Goal: Task Accomplishment & Management: Manage account settings

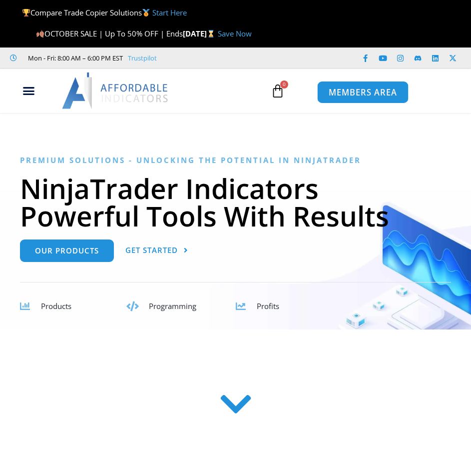
click at [367, 91] on span "MEMBERS AREA" at bounding box center [363, 92] width 68 height 8
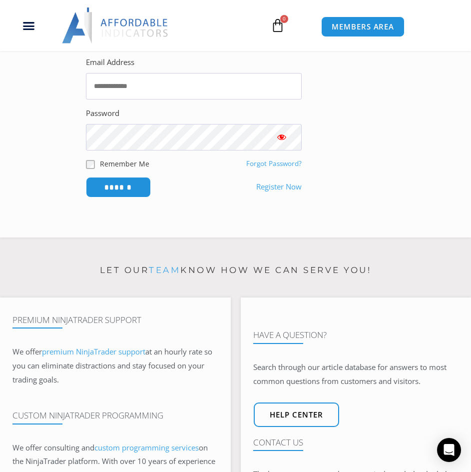
scroll to position [300, 0]
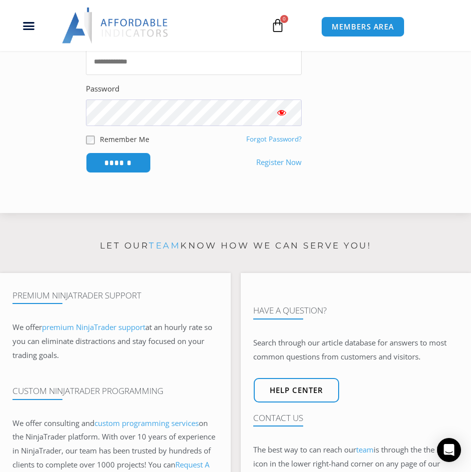
click at [185, 64] on input "Email Address" at bounding box center [194, 61] width 216 height 26
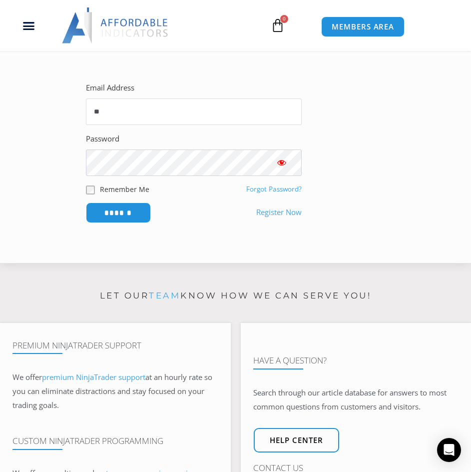
type input "*"
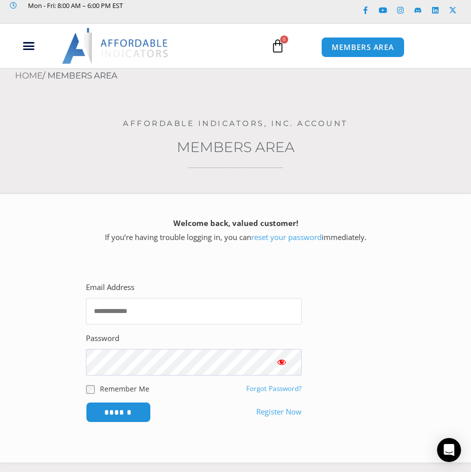
scroll to position [50, 0]
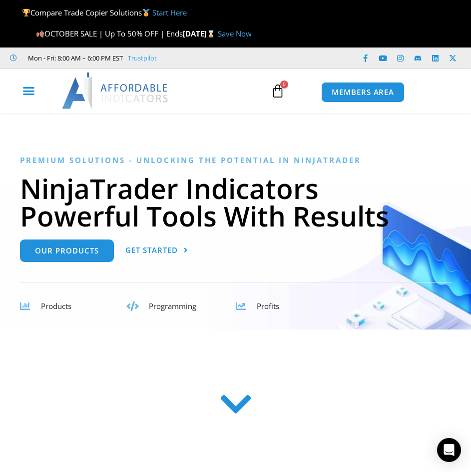
click at [32, 89] on icon "Menu Toggle" at bounding box center [28, 90] width 12 height 12
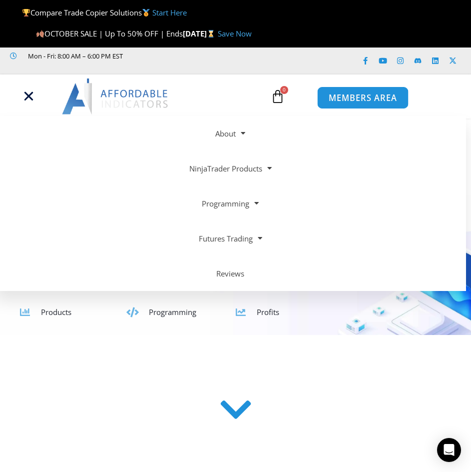
click at [355, 95] on span "MEMBERS AREA" at bounding box center [363, 97] width 68 height 8
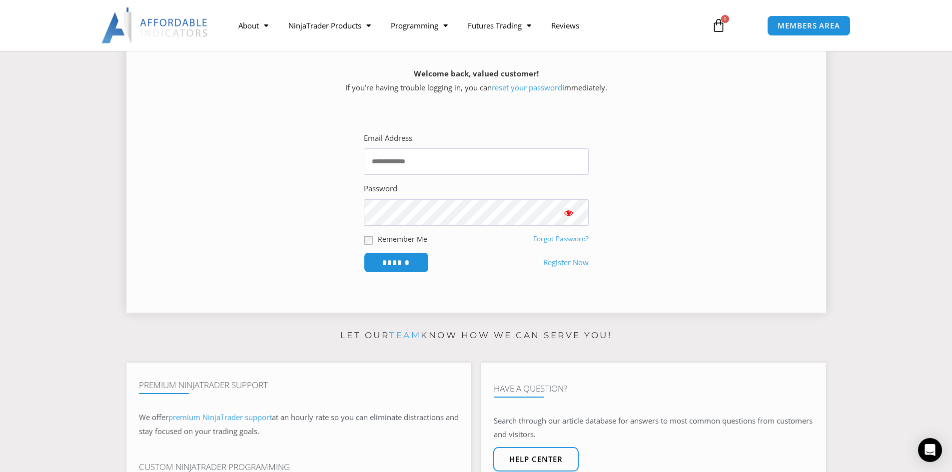
scroll to position [150, 0]
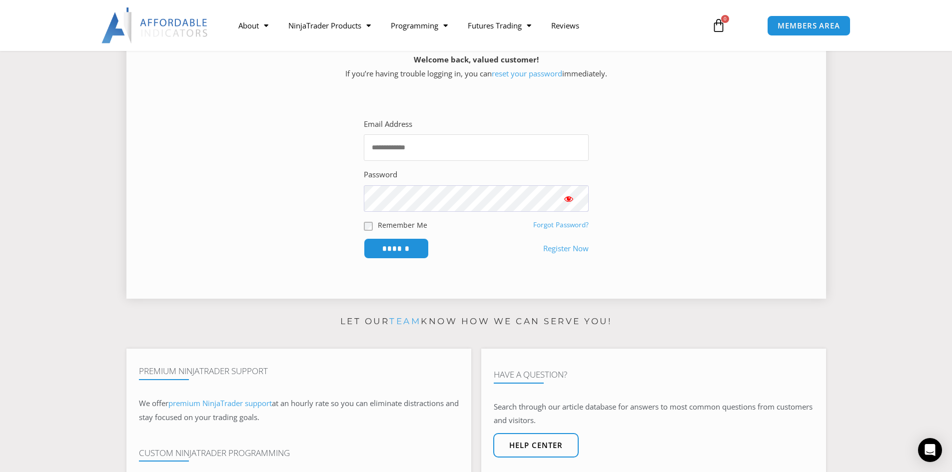
click at [470, 143] on input "Email Address" at bounding box center [476, 147] width 225 height 26
type input "**********"
click at [405, 249] on input "******" at bounding box center [396, 248] width 68 height 21
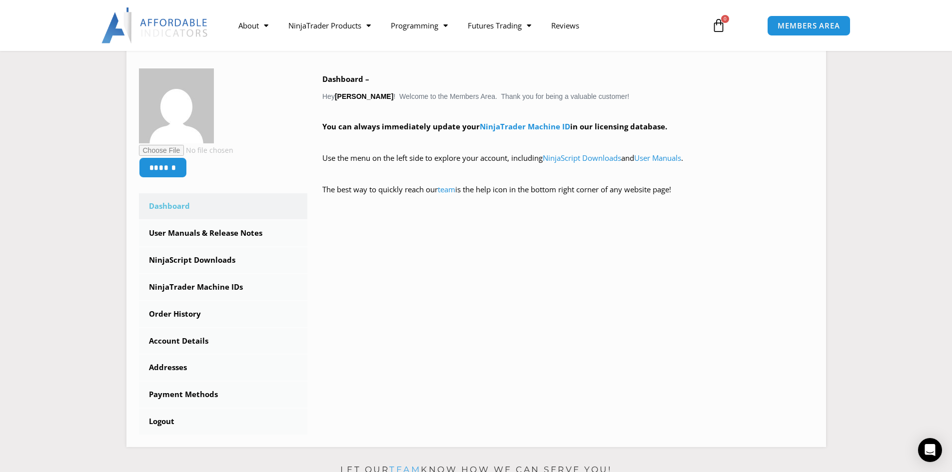
scroll to position [92, 0]
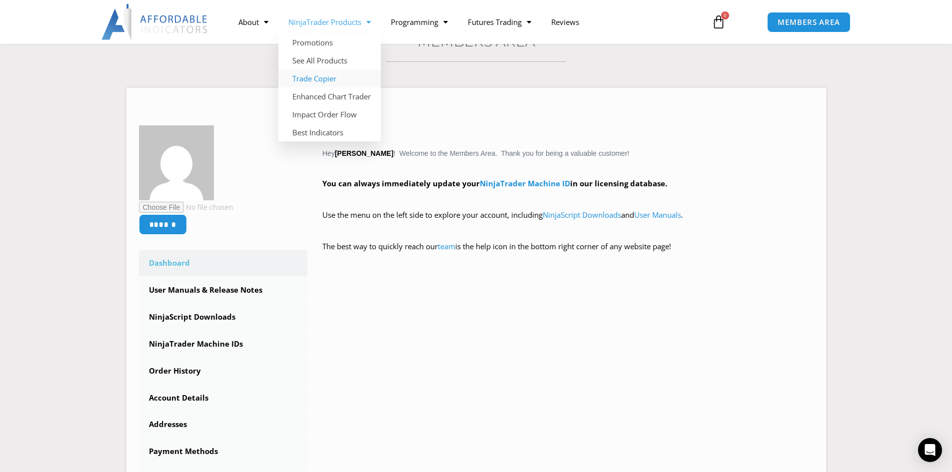
click at [330, 77] on link "Trade Copier" at bounding box center [329, 78] width 102 height 18
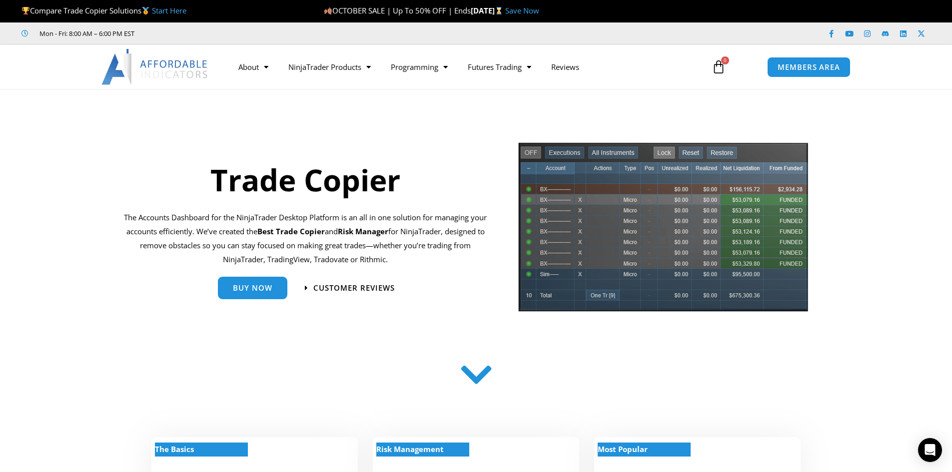
click at [720, 63] on icon at bounding box center [718, 67] width 14 height 14
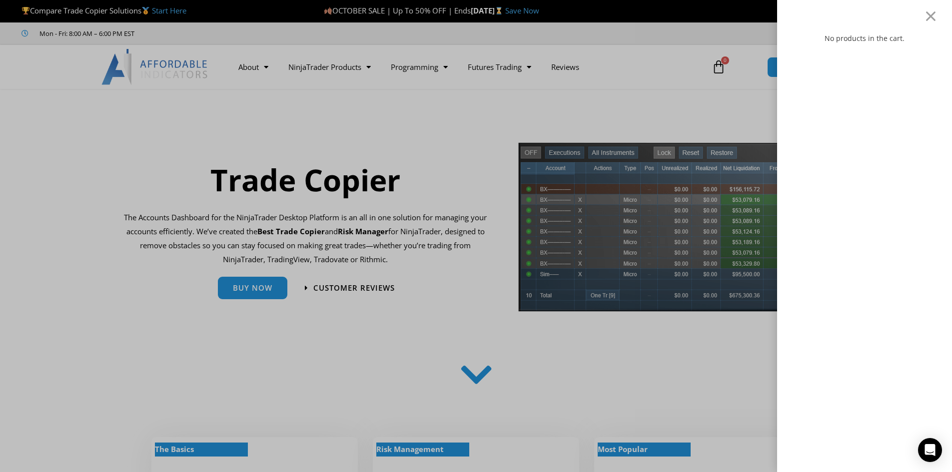
click at [719, 103] on div "No products in the cart." at bounding box center [476, 236] width 952 height 472
